Goal: Task Accomplishment & Management: Use online tool/utility

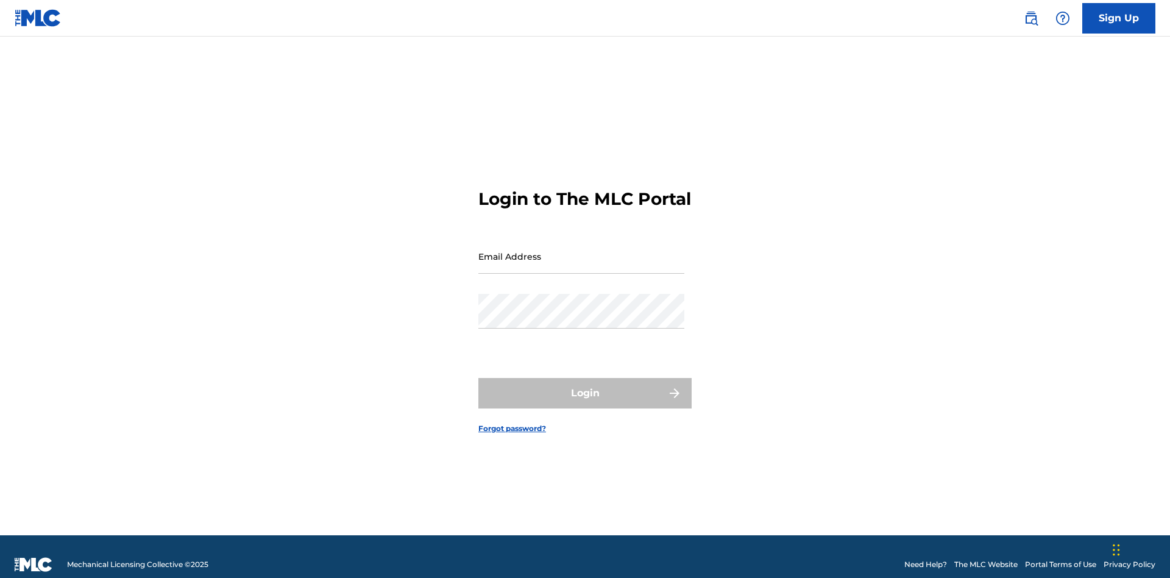
scroll to position [16, 0]
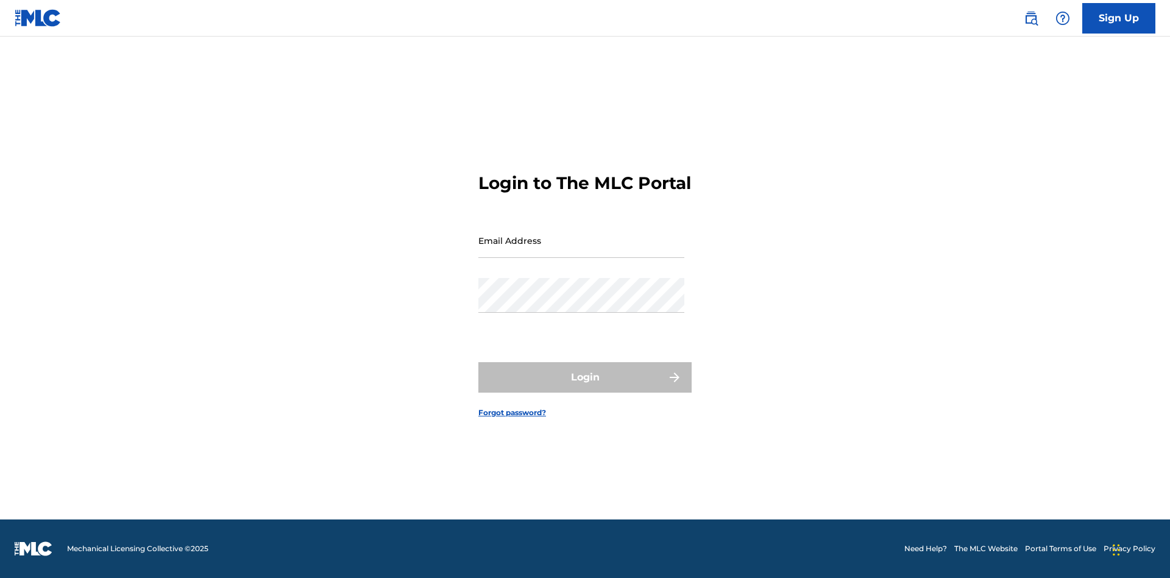
click at [581, 250] on input "Email Address" at bounding box center [581, 240] width 206 height 35
type input "[PERSON_NAME][EMAIL_ADDRESS][PERSON_NAME][DOMAIN_NAME]"
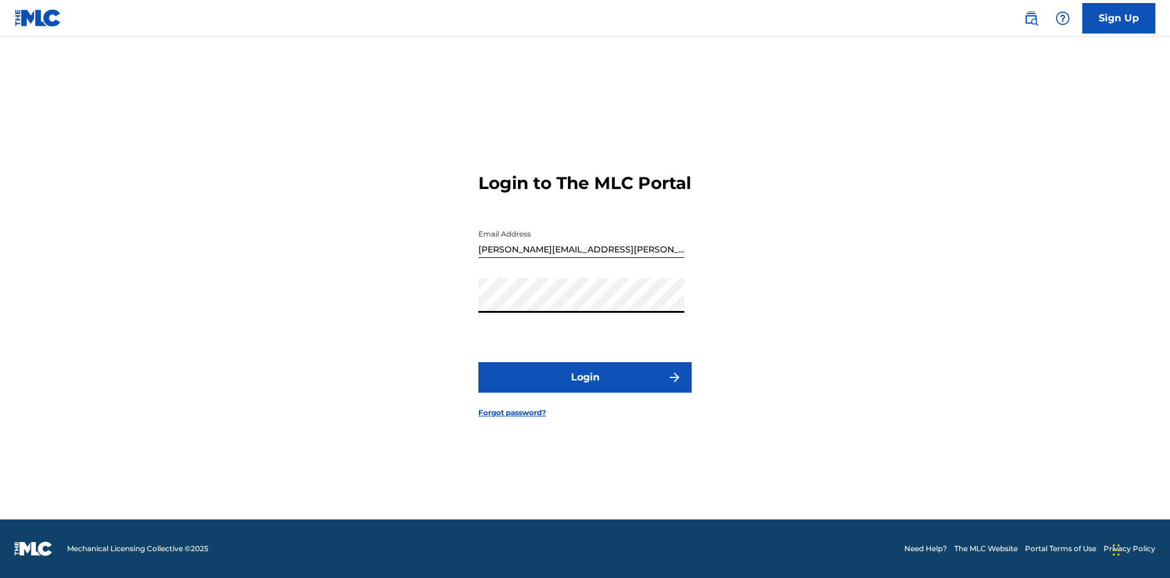
click at [585, 388] on button "Login" at bounding box center [584, 377] width 213 height 30
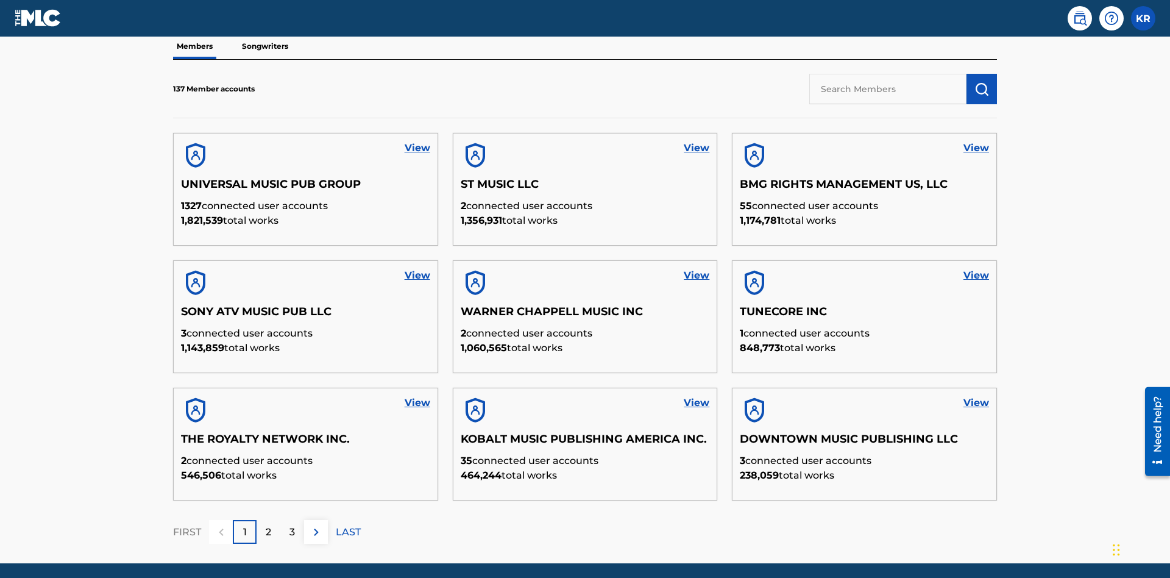
click at [888, 88] on input "text" at bounding box center [887, 89] width 157 height 30
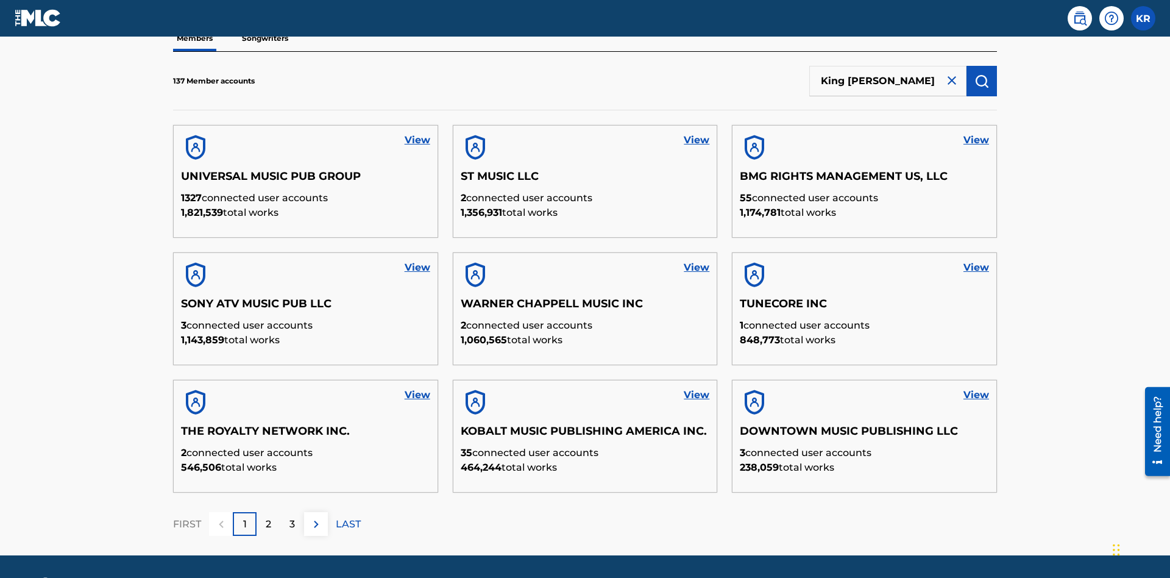
type input "King [PERSON_NAME]"
click at [982, 80] on img "submit" at bounding box center [981, 81] width 15 height 15
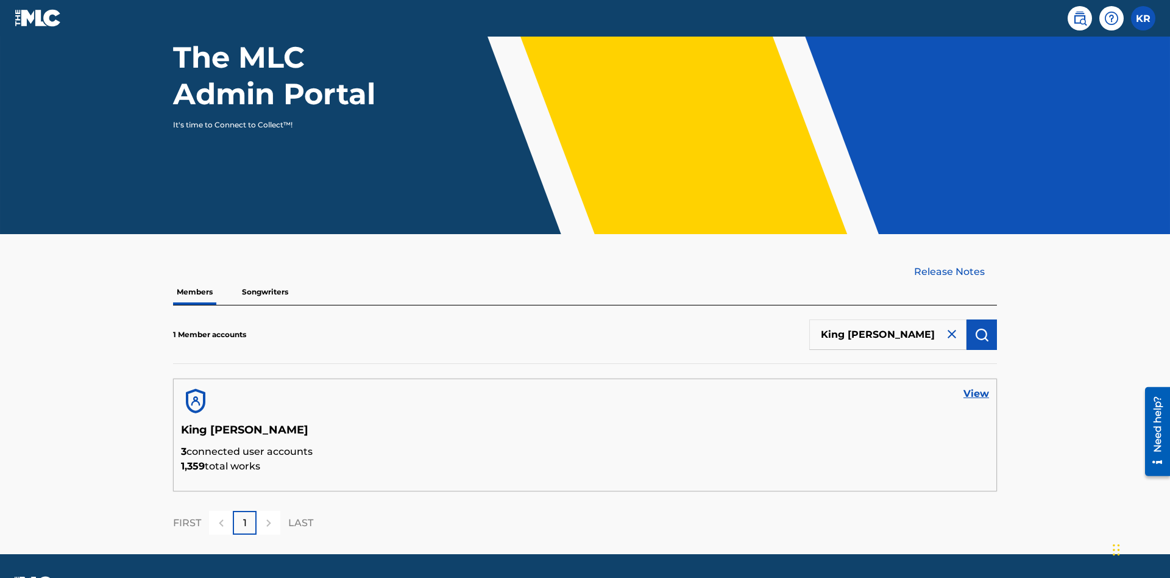
scroll to position [158, 0]
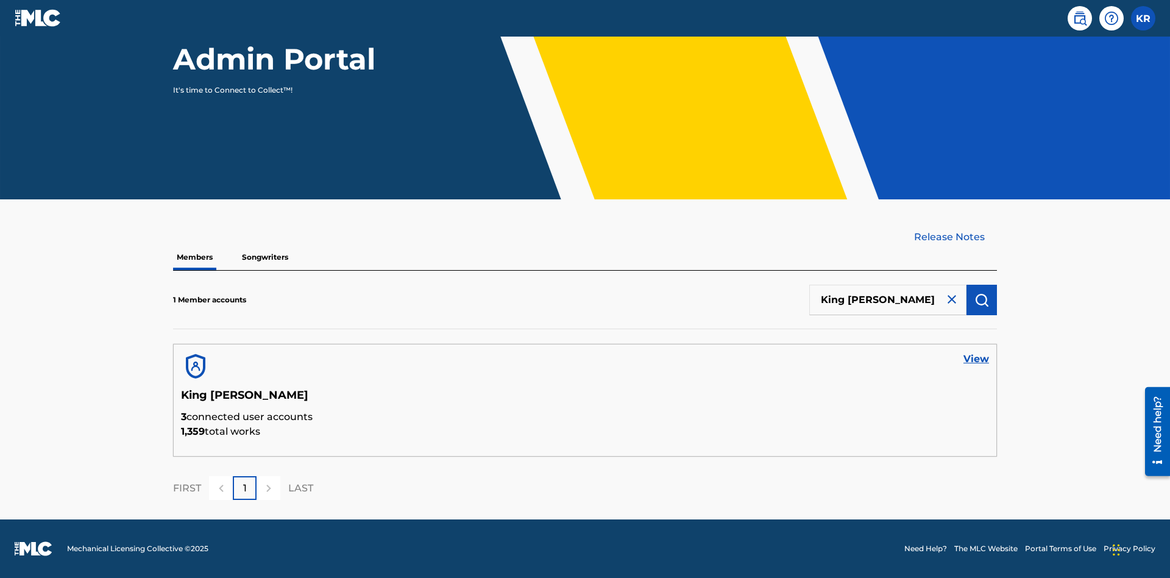
click at [976, 359] on link "View" at bounding box center [976, 359] width 26 height 15
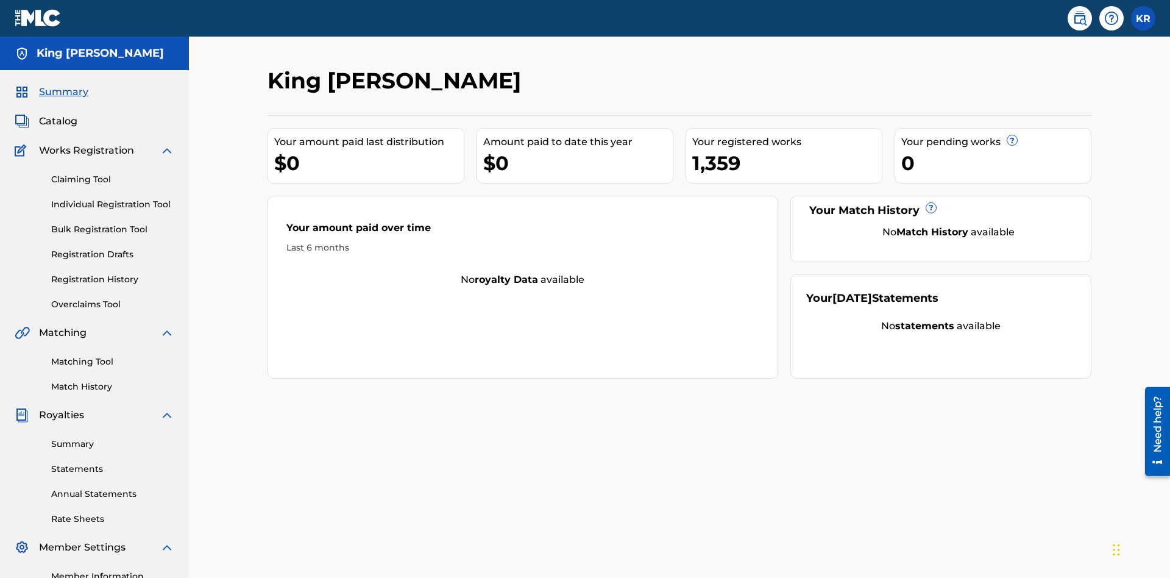
scroll to position [150, 0]
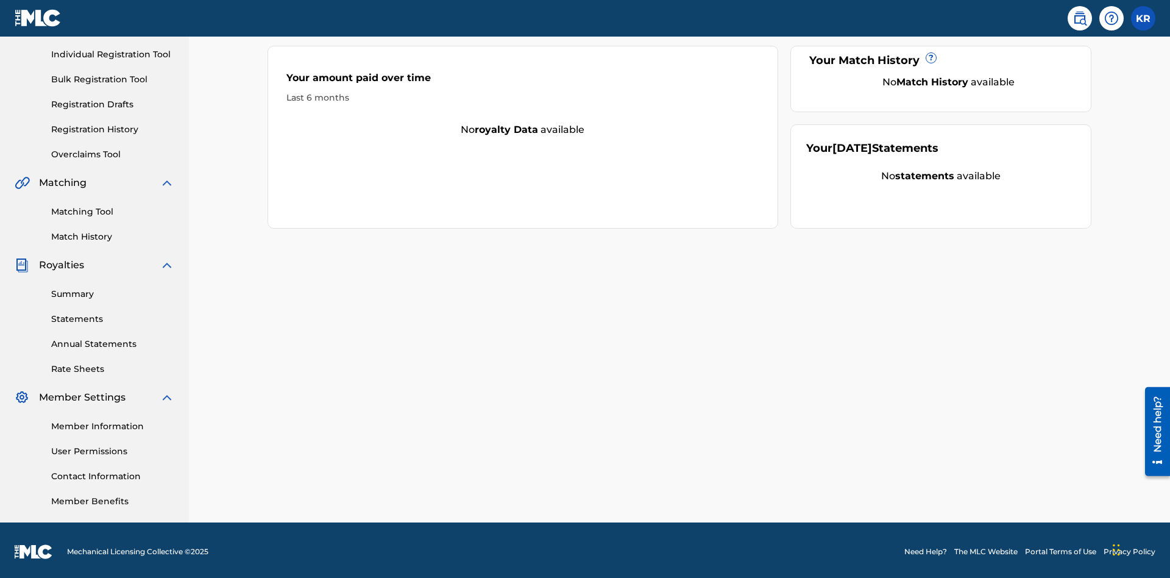
click at [113, 79] on link "Bulk Registration Tool" at bounding box center [112, 79] width 123 height 13
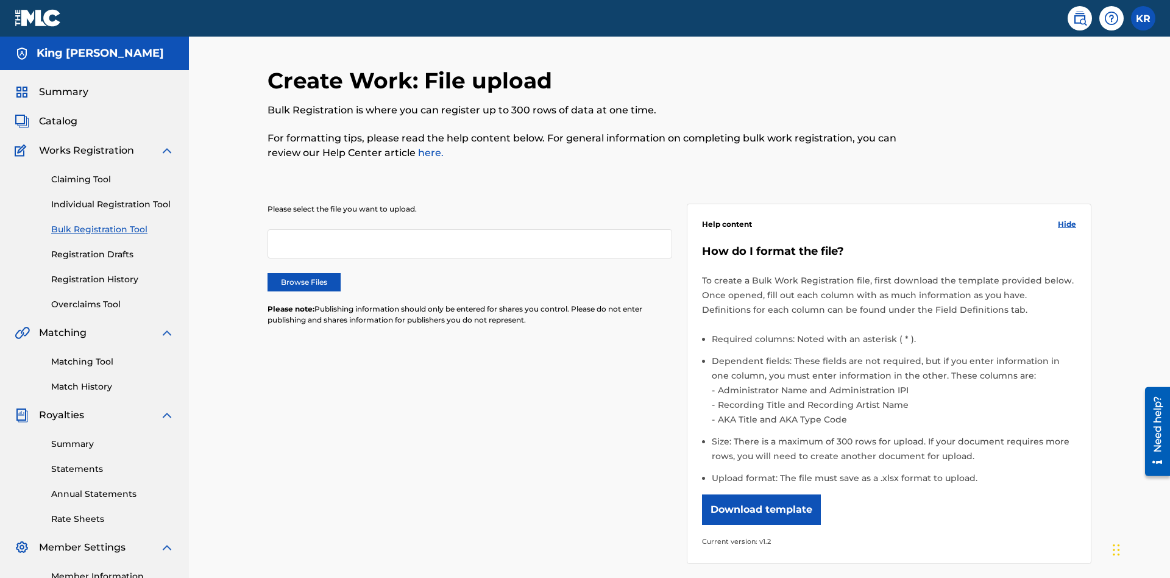
scroll to position [0, 267]
